Goal: Information Seeking & Learning: Check status

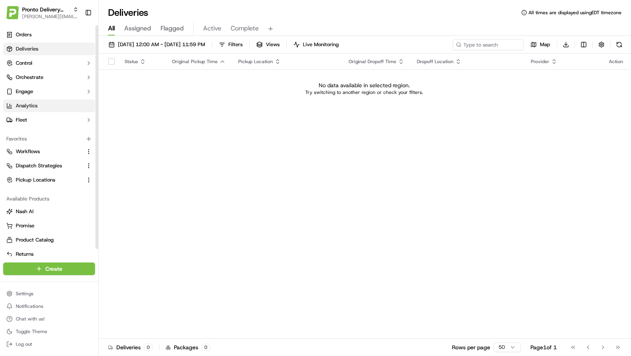
click at [26, 110] on link "Analytics" at bounding box center [49, 105] width 92 height 13
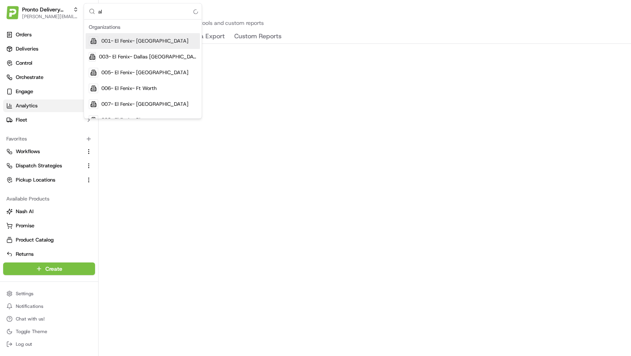
type input "a"
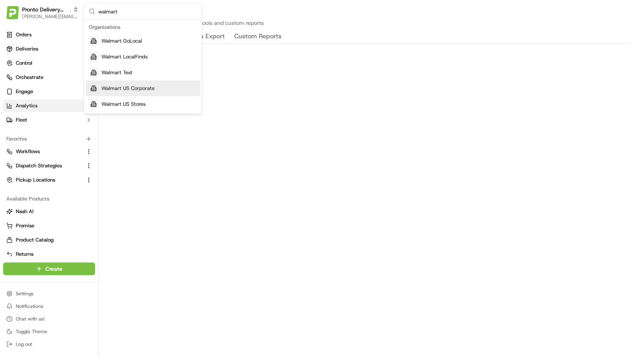
type input "walmart"
click at [114, 101] on span "Walmart US Stores" at bounding box center [123, 104] width 44 height 7
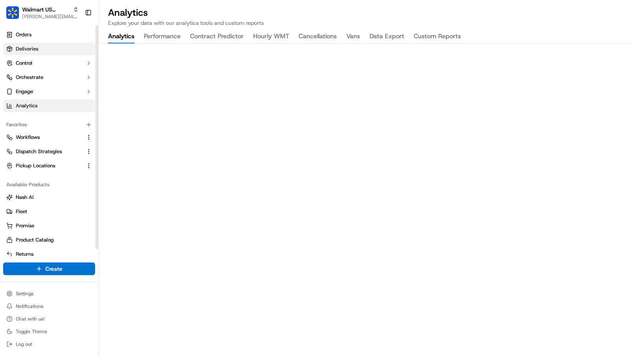
click at [50, 45] on link "Deliveries" at bounding box center [49, 49] width 92 height 13
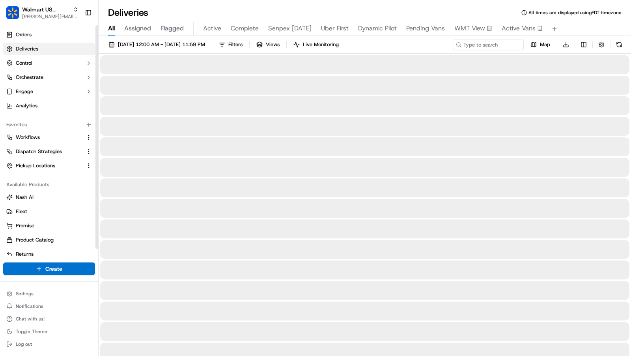
click at [514, 31] on span "Active Vans" at bounding box center [519, 28] width 34 height 9
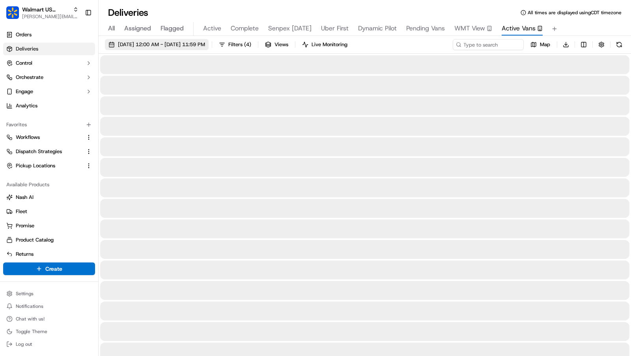
click at [195, 41] on span "[DATE] 12:00 AM - [DATE] 11:59 PM" at bounding box center [161, 44] width 87 height 7
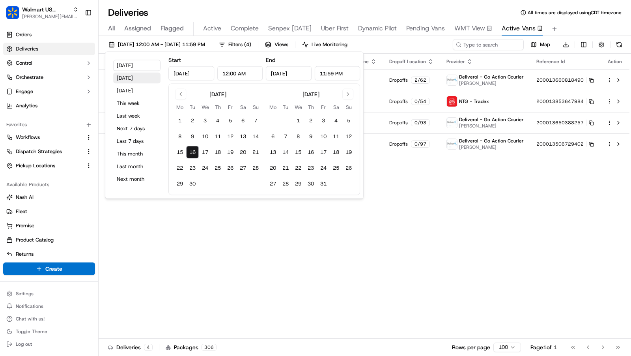
click at [133, 76] on button "[DATE]" at bounding box center [136, 78] width 47 height 11
type input "[DATE]"
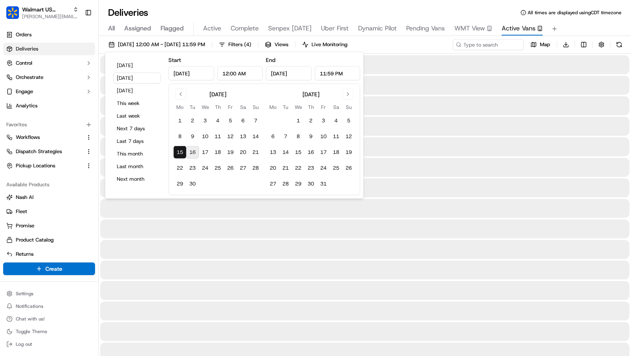
click at [589, 13] on span "All times are displayed using CDT timezone" at bounding box center [575, 12] width 94 height 6
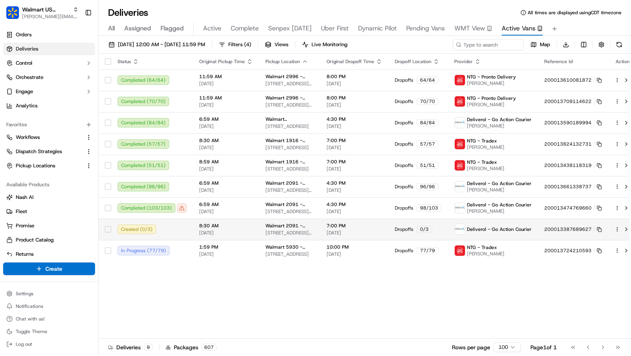
click at [609, 226] on html "Walmart US Stores [PERSON_NAME][EMAIL_ADDRESS][DOMAIN_NAME] Toggle Sidebar Orde…" at bounding box center [315, 178] width 631 height 356
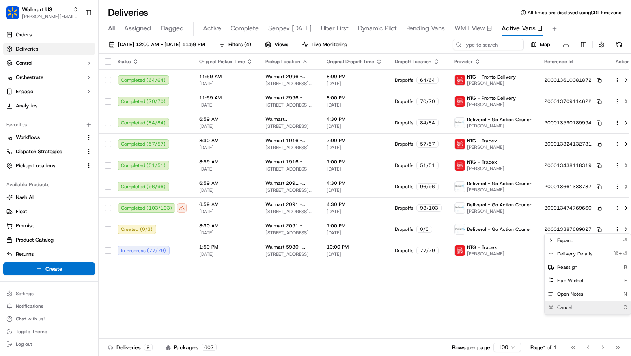
click at [572, 304] on div "Cancel C" at bounding box center [588, 306] width 86 height 13
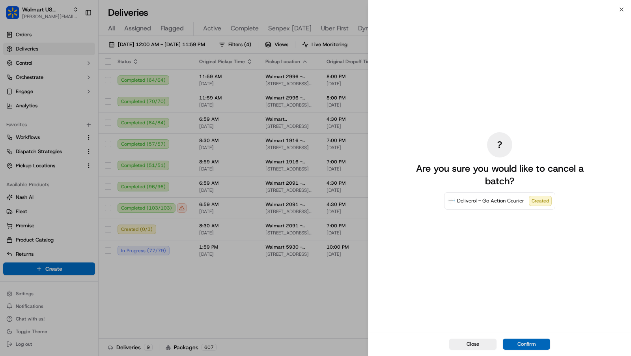
click at [535, 346] on button "Confirm" at bounding box center [526, 343] width 47 height 11
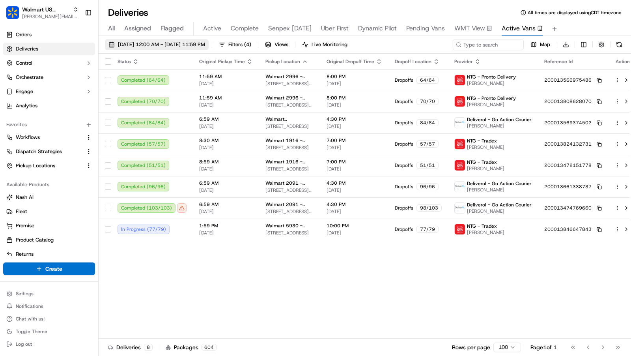
click at [186, 48] on button "[DATE] 12:00 AM - [DATE] 11:59 PM" at bounding box center [157, 44] width 104 height 11
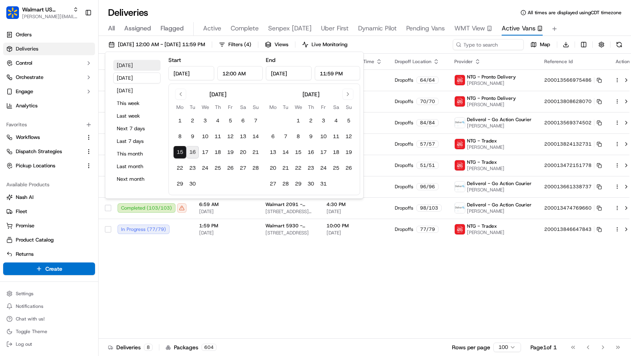
click at [138, 63] on button "[DATE]" at bounding box center [136, 65] width 47 height 11
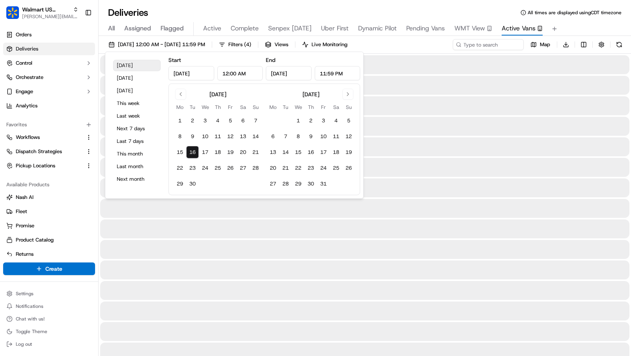
type input "[DATE]"
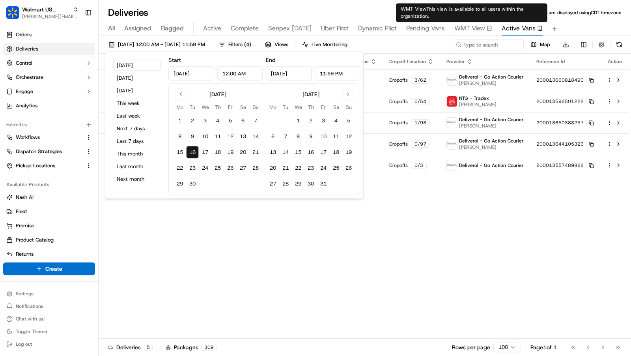
click at [581, 22] on div "All Assigned Flagged Active Complete Senpex [DATE] Uber First Dynamic Pilot Pen…" at bounding box center [365, 27] width 532 height 17
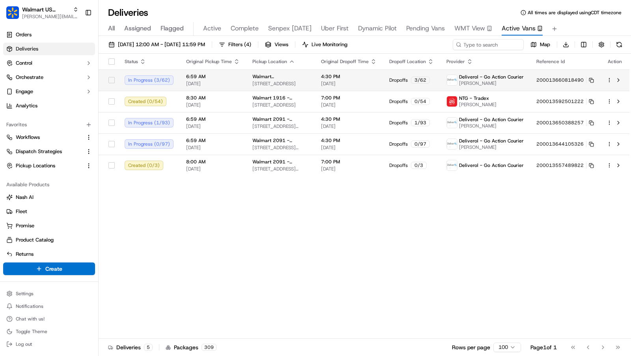
click at [266, 81] on span "[STREET_ADDRESS]" at bounding box center [280, 83] width 56 height 6
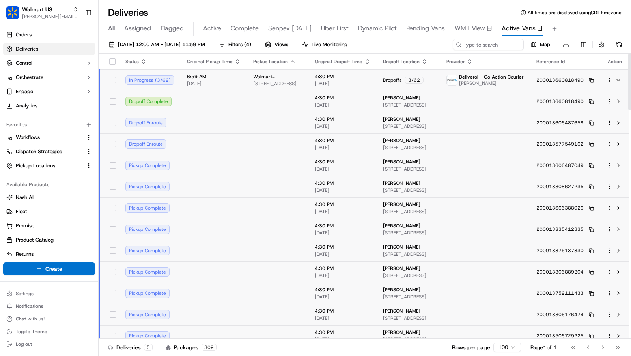
click at [610, 80] on html "Walmart US Stores [PERSON_NAME][EMAIL_ADDRESS][DOMAIN_NAME] Toggle Sidebar Orde…" at bounding box center [315, 178] width 631 height 356
click at [586, 103] on span "Delivery Details" at bounding box center [574, 104] width 35 height 6
click at [592, 18] on html "Walmart US Stores [PERSON_NAME][EMAIL_ADDRESS][DOMAIN_NAME] Toggle Sidebar Orde…" at bounding box center [315, 178] width 631 height 356
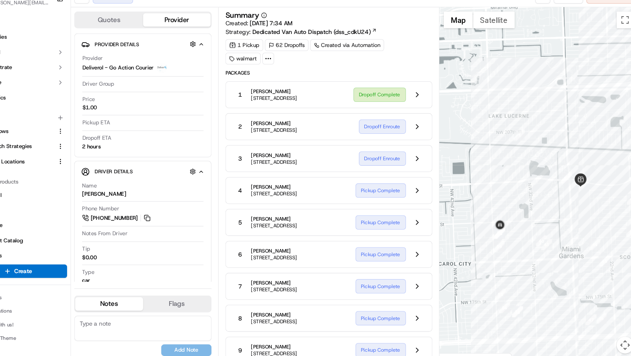
drag, startPoint x: 512, startPoint y: 227, endPoint x: 624, endPoint y: 179, distance: 121.9
click at [624, 179] on div at bounding box center [538, 188] width 186 height 334
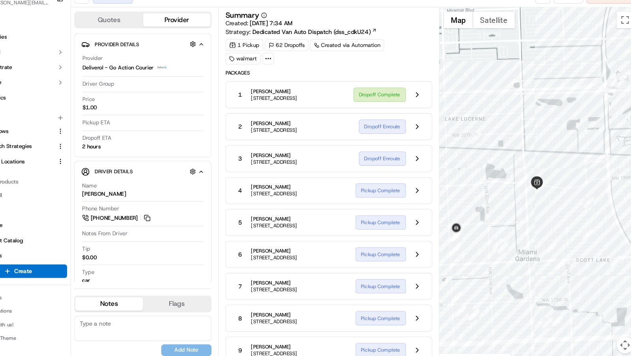
drag, startPoint x: 607, startPoint y: 153, endPoint x: 509, endPoint y: 179, distance: 101.8
click at [510, 178] on div at bounding box center [538, 188] width 186 height 334
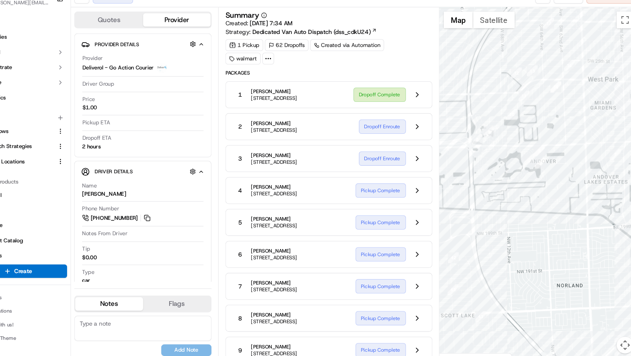
drag, startPoint x: 558, startPoint y: 196, endPoint x: 544, endPoint y: 200, distance: 14.7
click at [544, 200] on div at bounding box center [538, 188] width 186 height 334
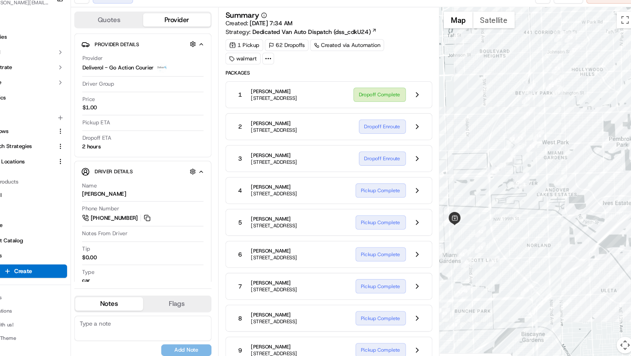
drag, startPoint x: 556, startPoint y: 223, endPoint x: 496, endPoint y: 223, distance: 59.9
click at [496, 223] on div at bounding box center [538, 188] width 186 height 334
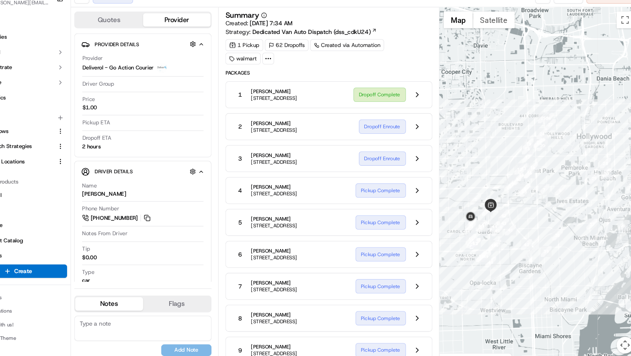
drag, startPoint x: 540, startPoint y: 224, endPoint x: 573, endPoint y: 212, distance: 34.8
click at [573, 212] on div at bounding box center [538, 188] width 186 height 334
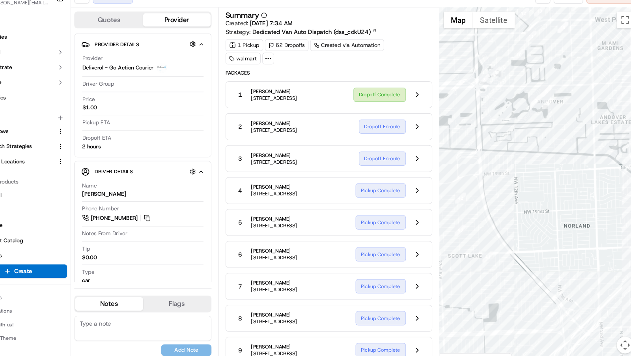
drag, startPoint x: 514, startPoint y: 216, endPoint x: 625, endPoint y: 173, distance: 118.6
click at [625, 173] on div at bounding box center [538, 188] width 186 height 334
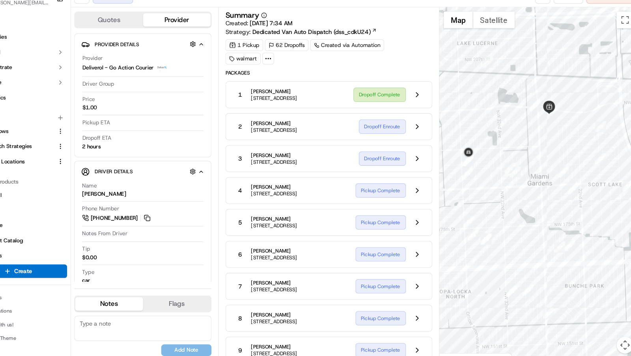
drag, startPoint x: 535, startPoint y: 139, endPoint x: 584, endPoint y: 99, distance: 63.3
click at [584, 99] on div at bounding box center [538, 188] width 186 height 334
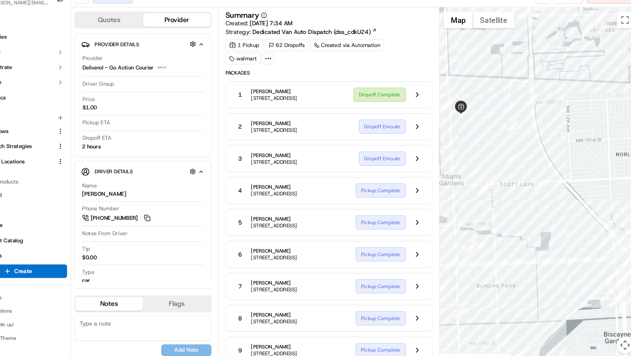
drag, startPoint x: 587, startPoint y: 97, endPoint x: 501, endPoint y: 97, distance: 86.7
click at [501, 97] on div at bounding box center [538, 188] width 186 height 334
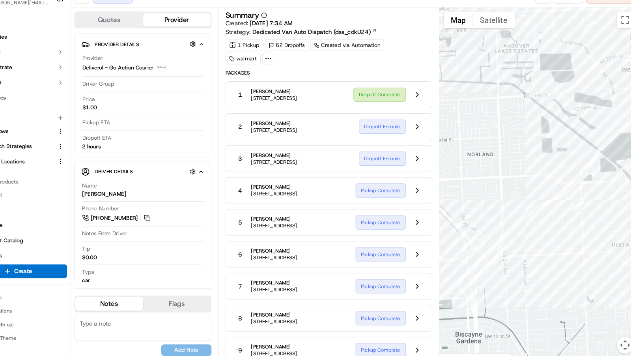
drag, startPoint x: 564, startPoint y: 107, endPoint x: 564, endPoint y: 227, distance: 119.9
click at [564, 227] on div at bounding box center [538, 188] width 186 height 334
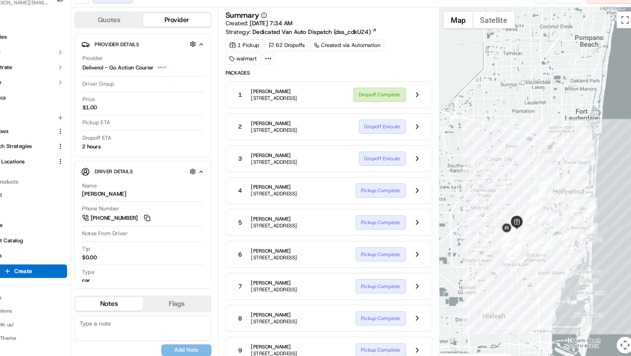
drag, startPoint x: 578, startPoint y: 281, endPoint x: 559, endPoint y: 267, distance: 23.4
click at [559, 267] on div at bounding box center [538, 188] width 186 height 334
click at [286, 73] on div at bounding box center [283, 68] width 11 height 11
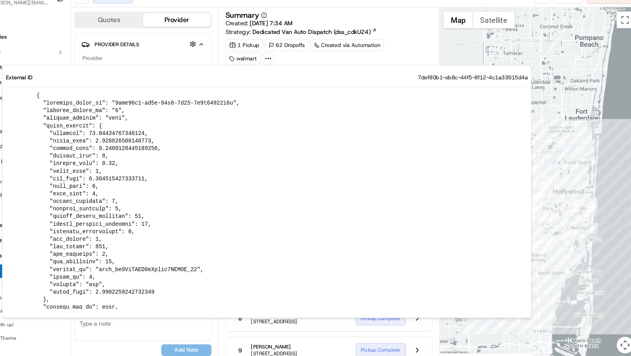
click at [284, 71] on icon at bounding box center [283, 68] width 7 height 7
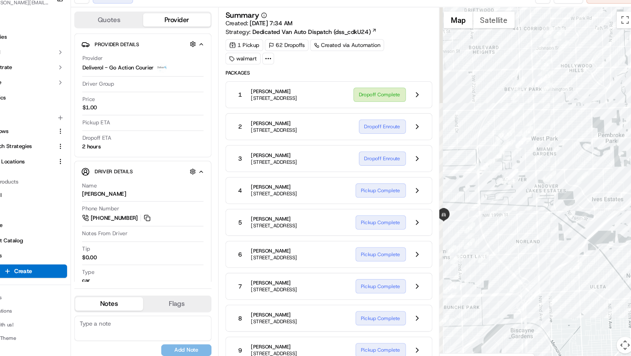
drag, startPoint x: 524, startPoint y: 223, endPoint x: 625, endPoint y: 222, distance: 100.2
click at [625, 222] on div at bounding box center [538, 188] width 186 height 334
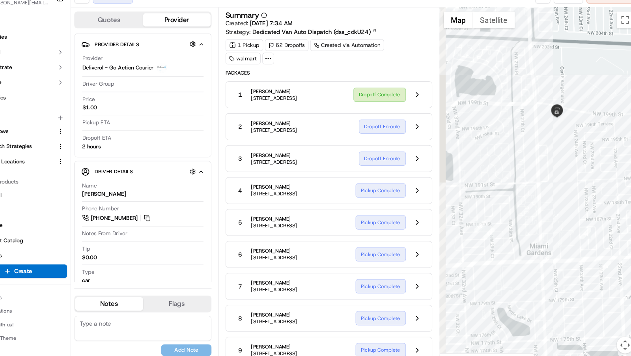
drag, startPoint x: 518, startPoint y: 226, endPoint x: 559, endPoint y: 210, distance: 43.5
click at [559, 210] on div at bounding box center [538, 188] width 186 height 334
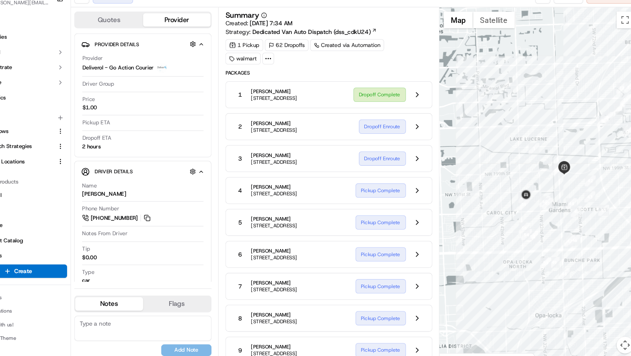
click at [285, 70] on icon at bounding box center [283, 68] width 7 height 7
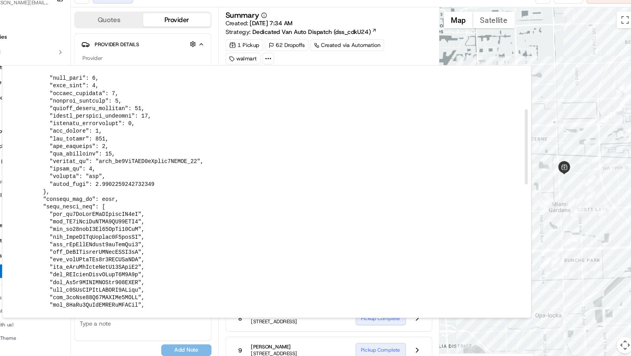
scroll to position [103, 0]
click at [132, 212] on pre at bounding box center [296, 334] width 461 height 674
copy pre "ord_cn3XiCwaQEnHBomniCJ3aT"
click at [128, 220] on pre at bounding box center [296, 334] width 461 height 674
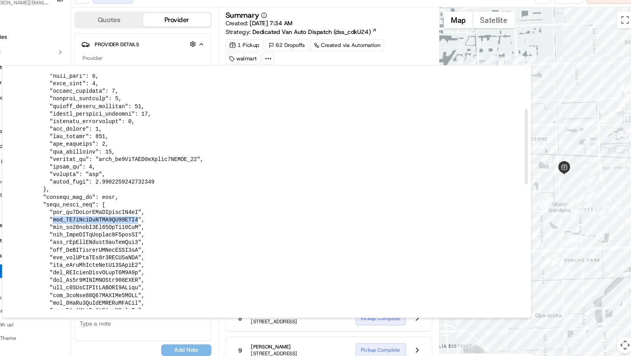
click at [128, 220] on pre at bounding box center [296, 334] width 461 height 674
copy pre "ord_AQ5aVbjCjBYGL2VW76BBF6"
click at [419, 55] on div "1 Pickup 62 Dropoffs Created via Automation walmart" at bounding box center [341, 63] width 194 height 24
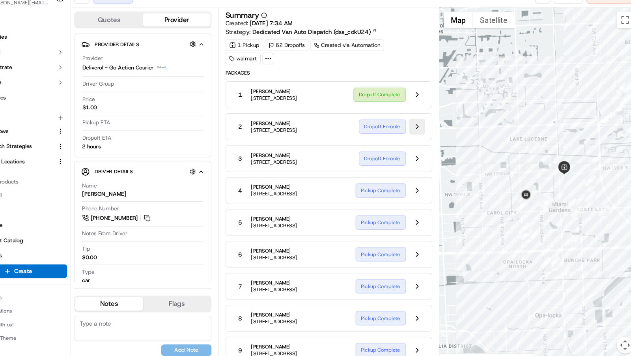
click at [430, 140] on button at bounding box center [423, 132] width 15 height 15
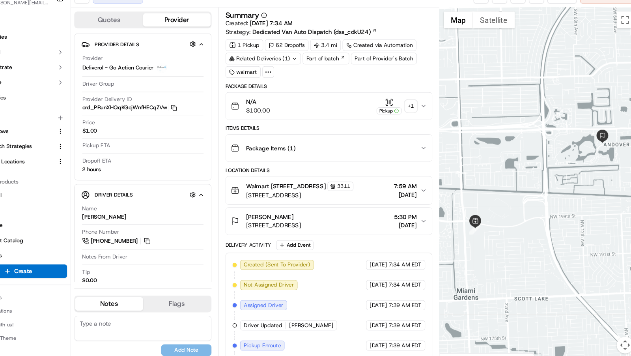
click at [284, 80] on icon at bounding box center [283, 81] width 7 height 7
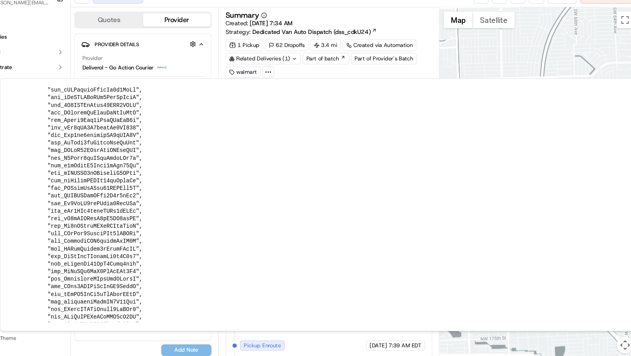
scroll to position [548, 0]
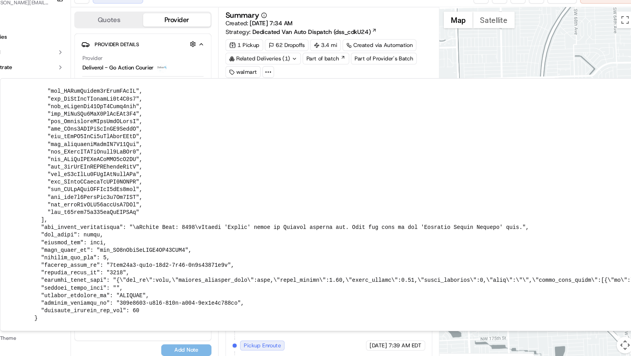
click at [425, 30] on div "Summary" at bounding box center [341, 28] width 194 height 7
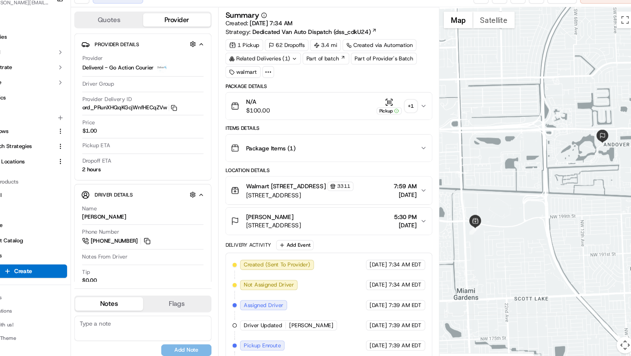
click at [297, 69] on div "Related Deliveries (1)" at bounding box center [279, 68] width 71 height 11
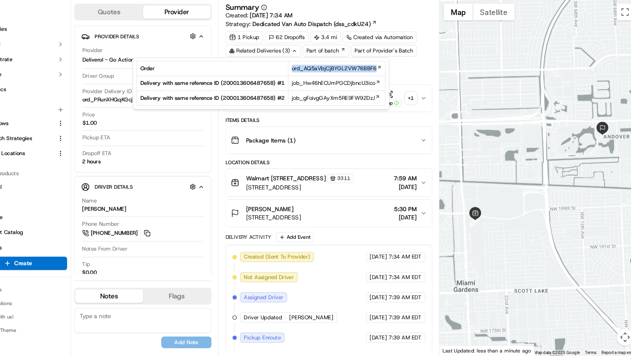
scroll to position [0, 0]
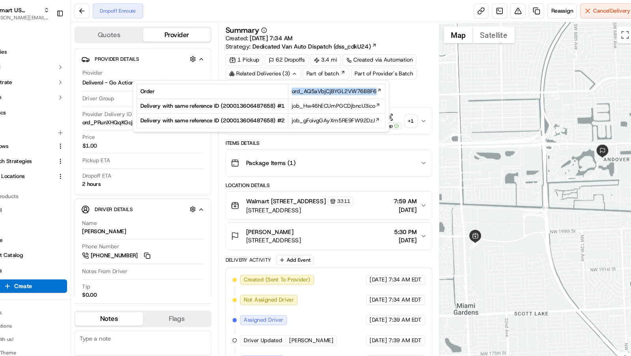
click at [406, 7] on div "Dropoff Enroute Reassign Cancel Delivery" at bounding box center [365, 10] width 532 height 21
